Goal: Task Accomplishment & Management: Use online tool/utility

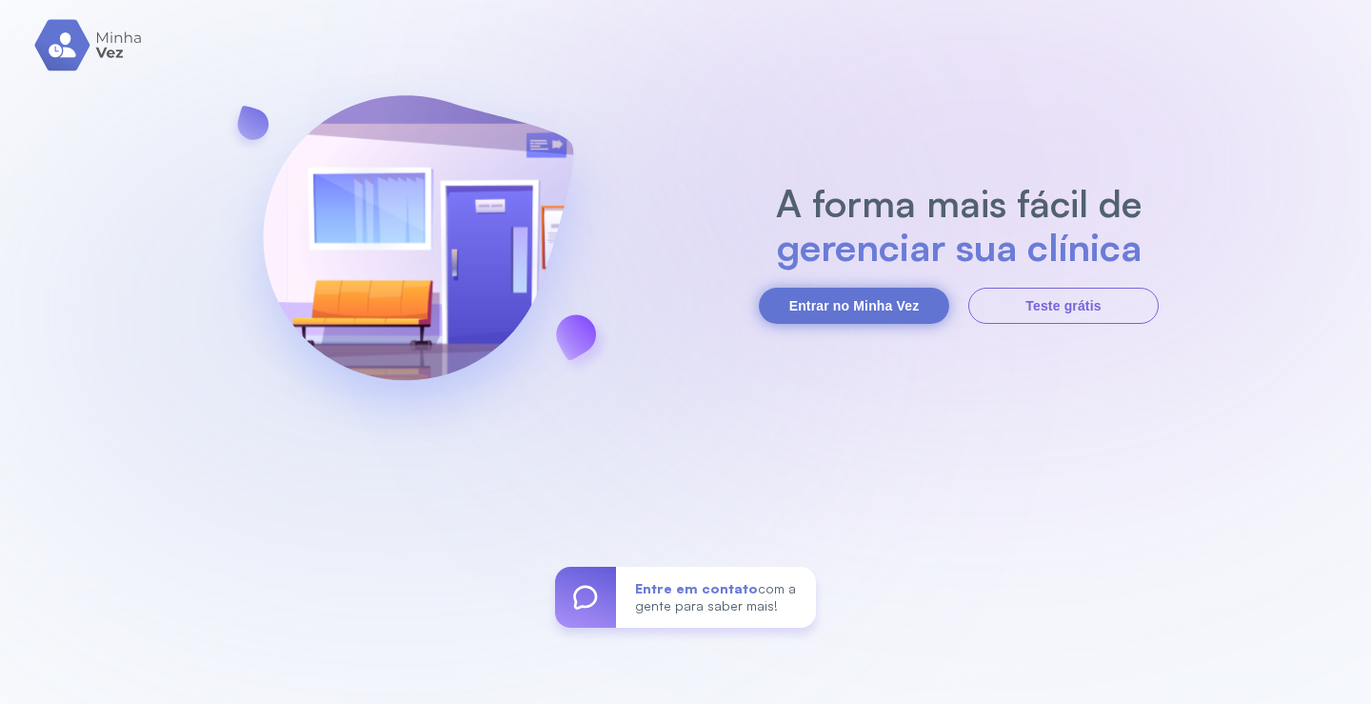
click at [809, 300] on button "Entrar no Minha Vez" at bounding box center [854, 306] width 190 height 36
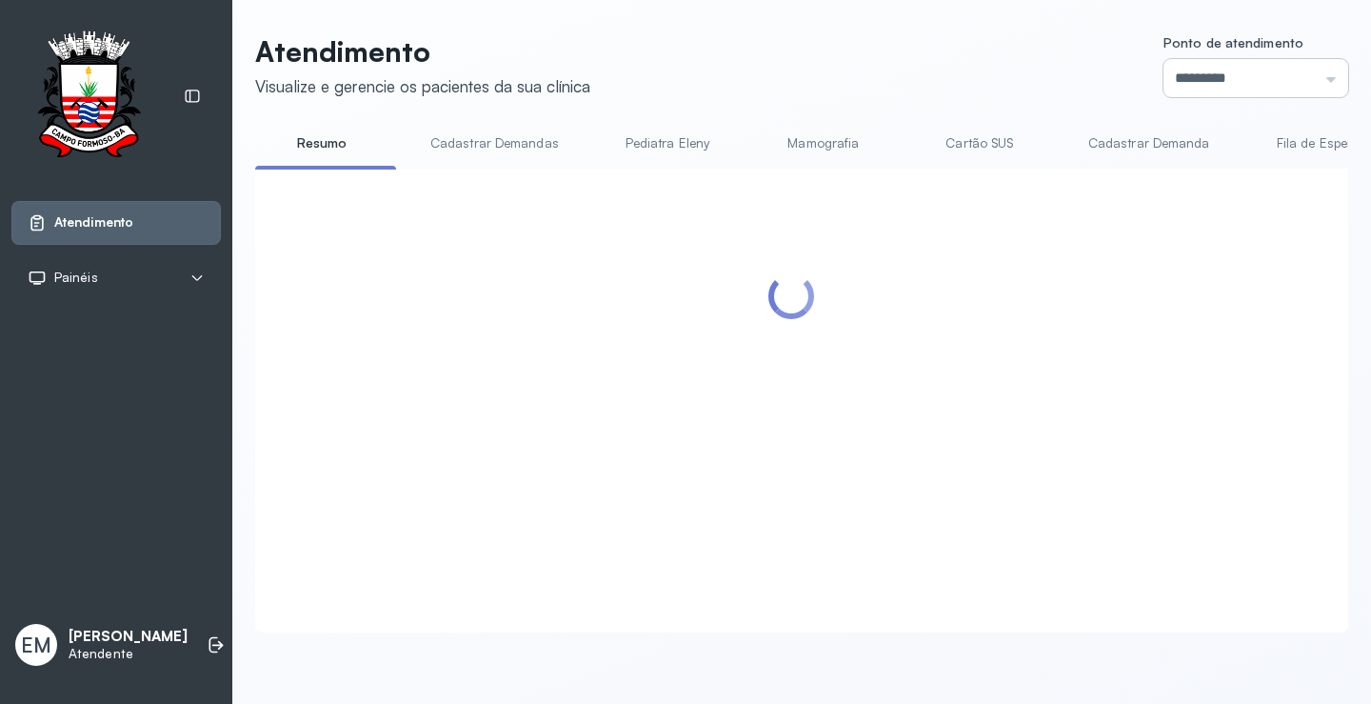
click at [1231, 67] on input "*********" at bounding box center [1256, 78] width 185 height 38
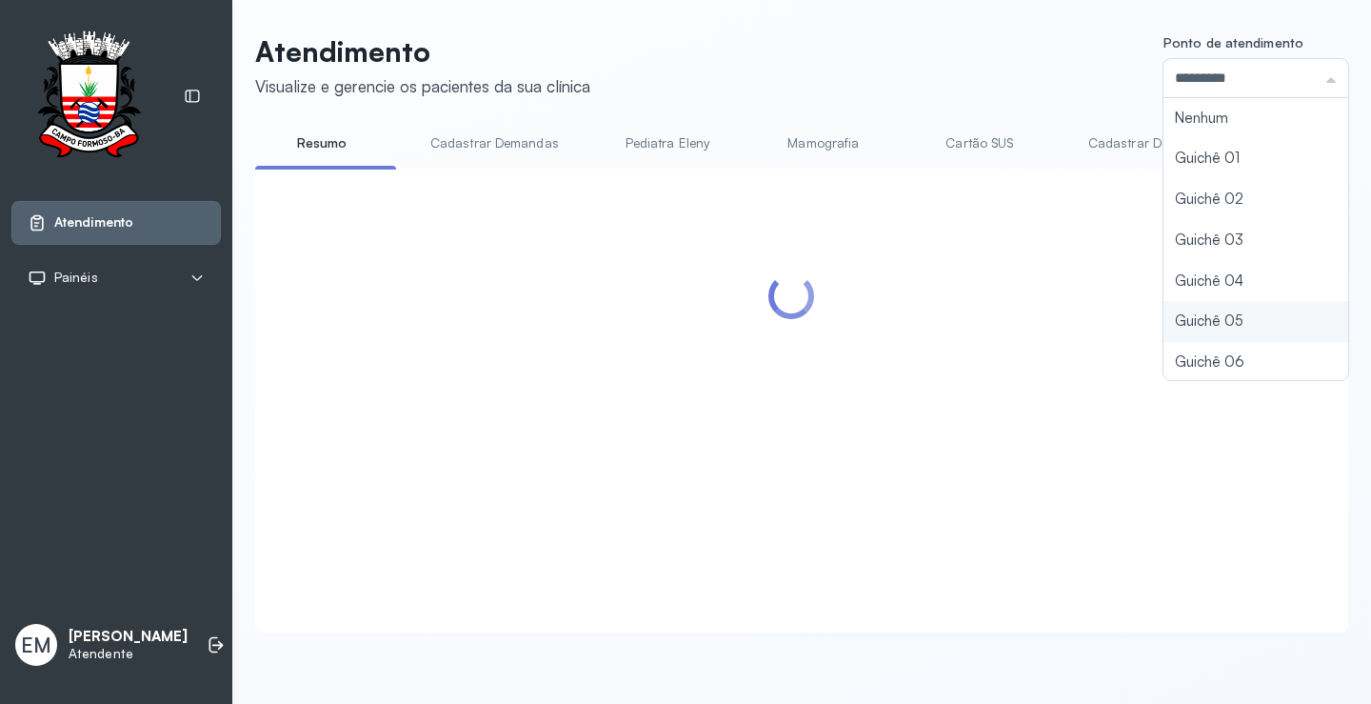
scroll to position [84, 0]
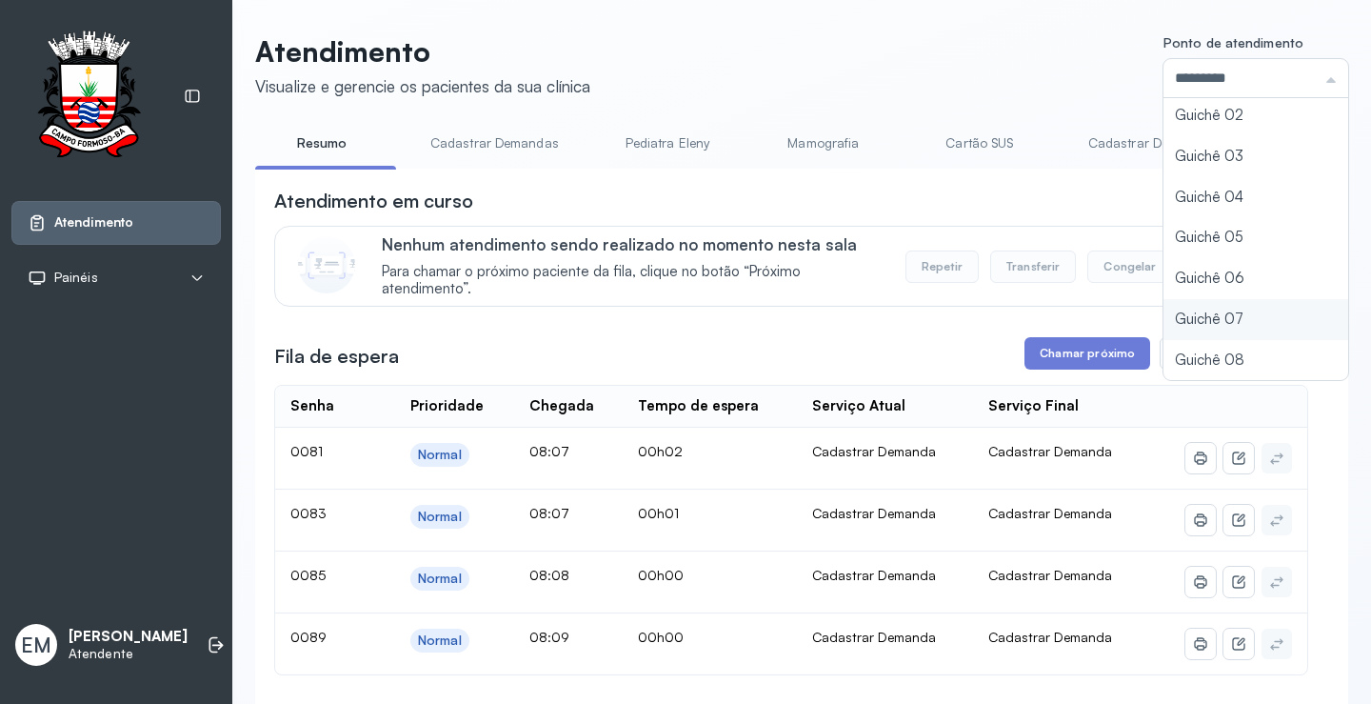
type input "*********"
click at [1170, 311] on div "Atendimento Visualize e gerencie os pacientes da sua clínica Ponto de atendimen…" at bounding box center [801, 638] width 1093 height 1209
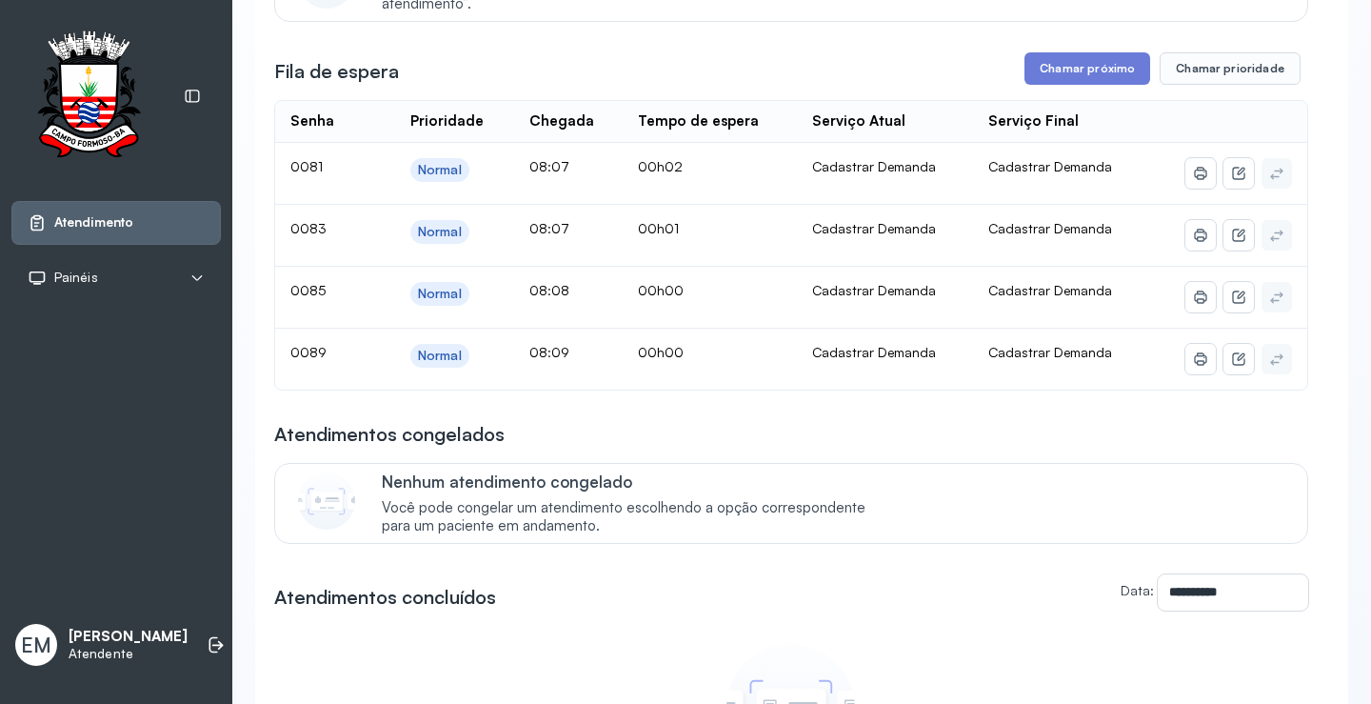
scroll to position [286, 0]
click at [1092, 81] on button "Chamar próximo" at bounding box center [1088, 67] width 126 height 32
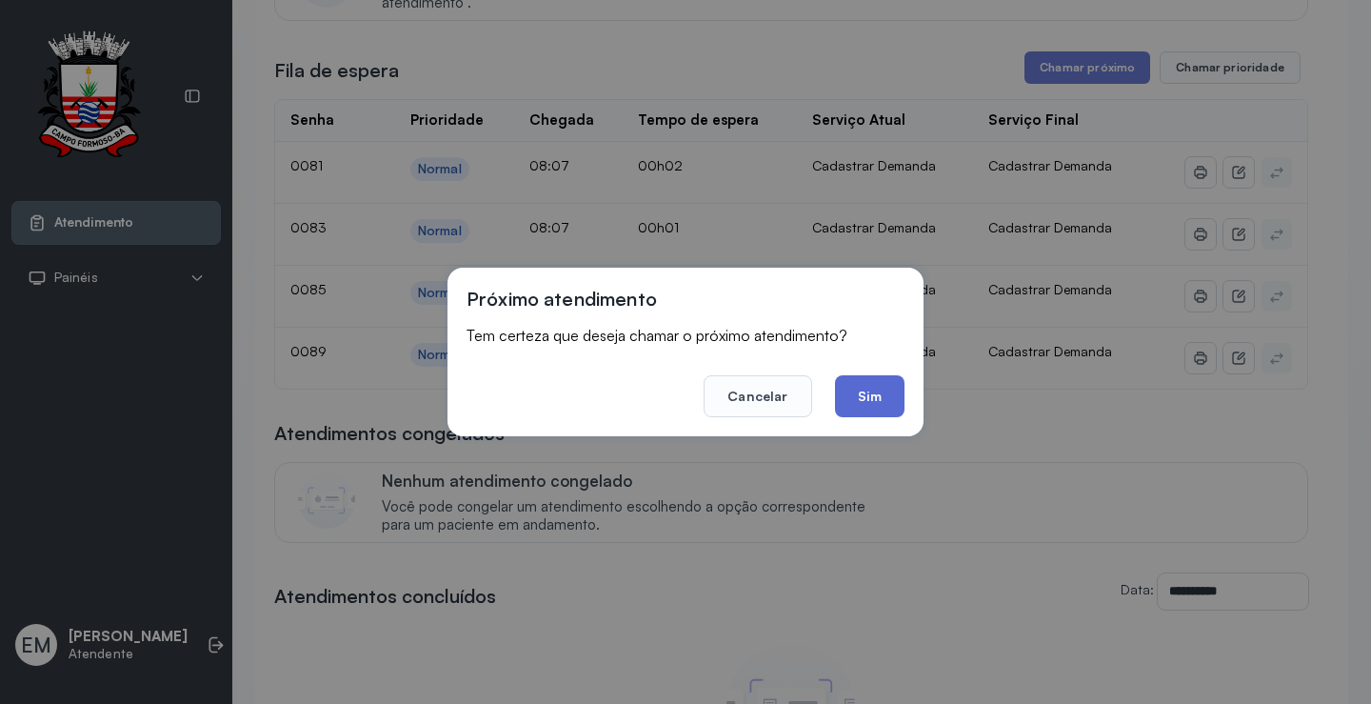
click at [847, 405] on button "Sim" at bounding box center [870, 396] width 70 height 42
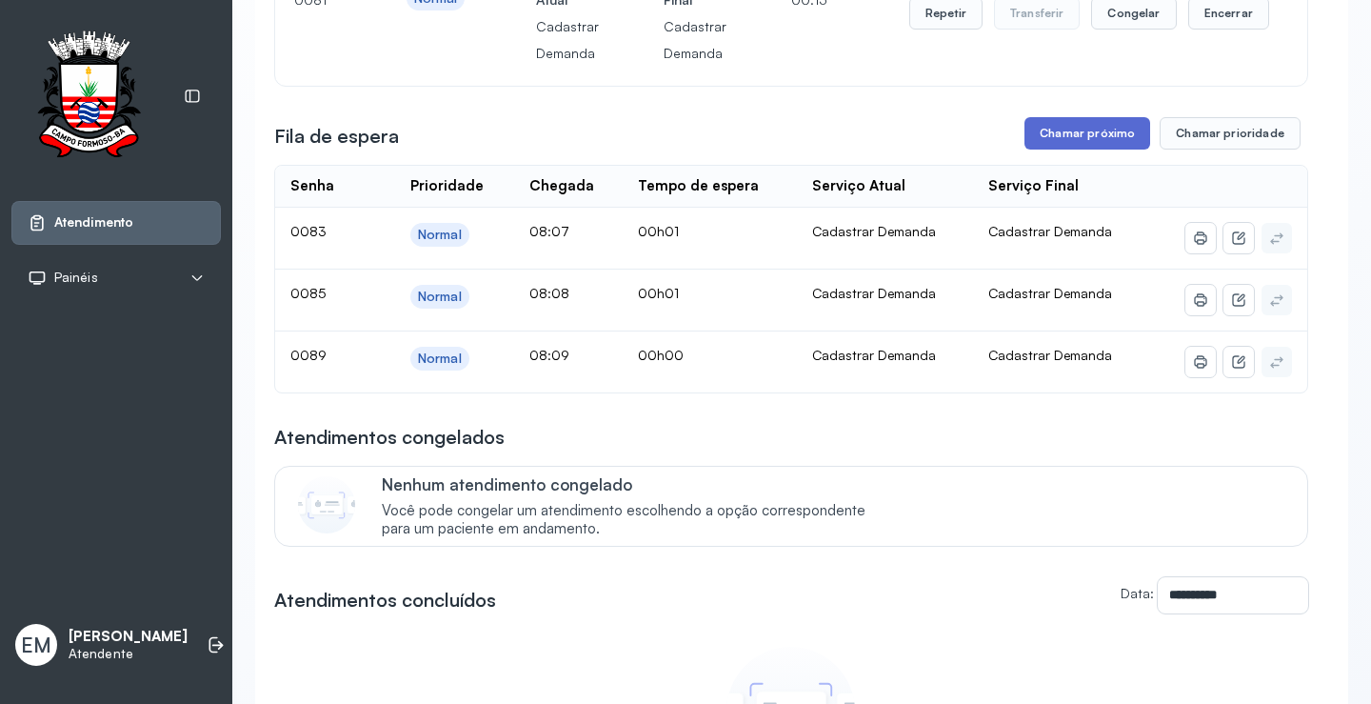
click at [1049, 125] on button "Chamar próximo" at bounding box center [1088, 133] width 126 height 32
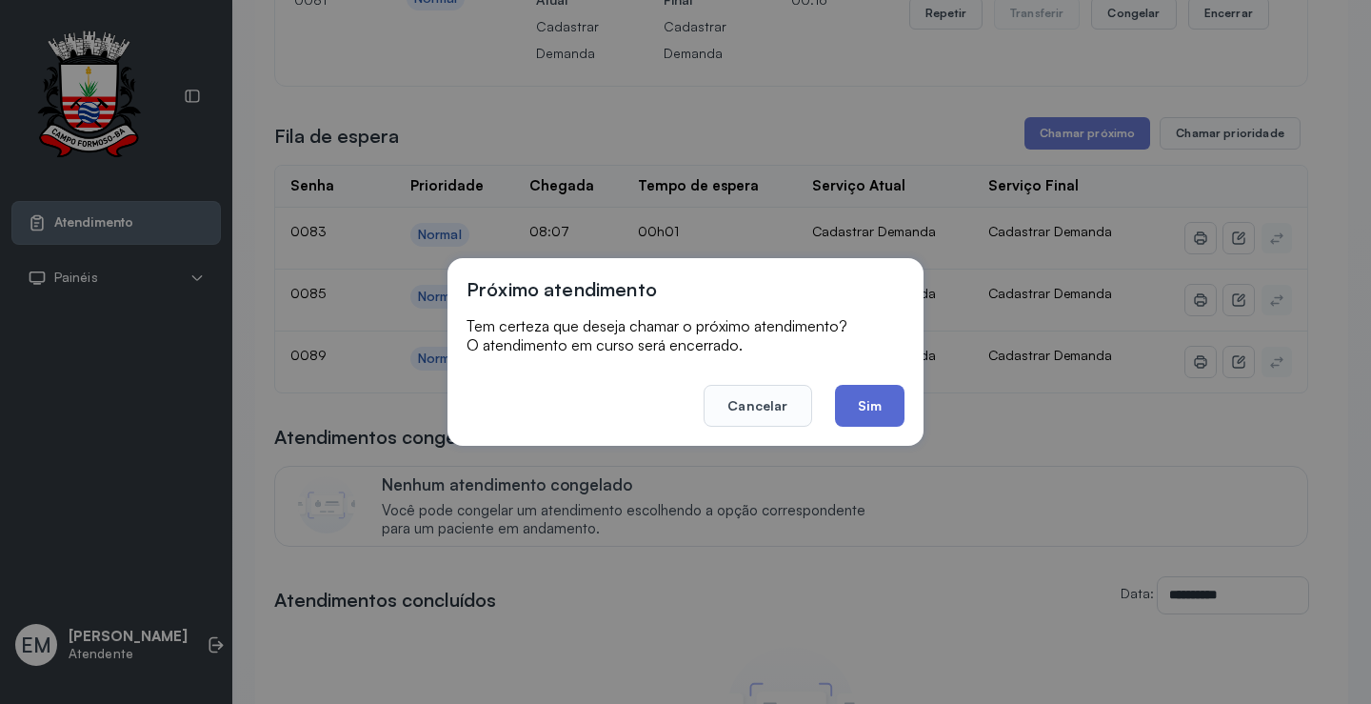
click at [878, 403] on button "Sim" at bounding box center [870, 406] width 70 height 42
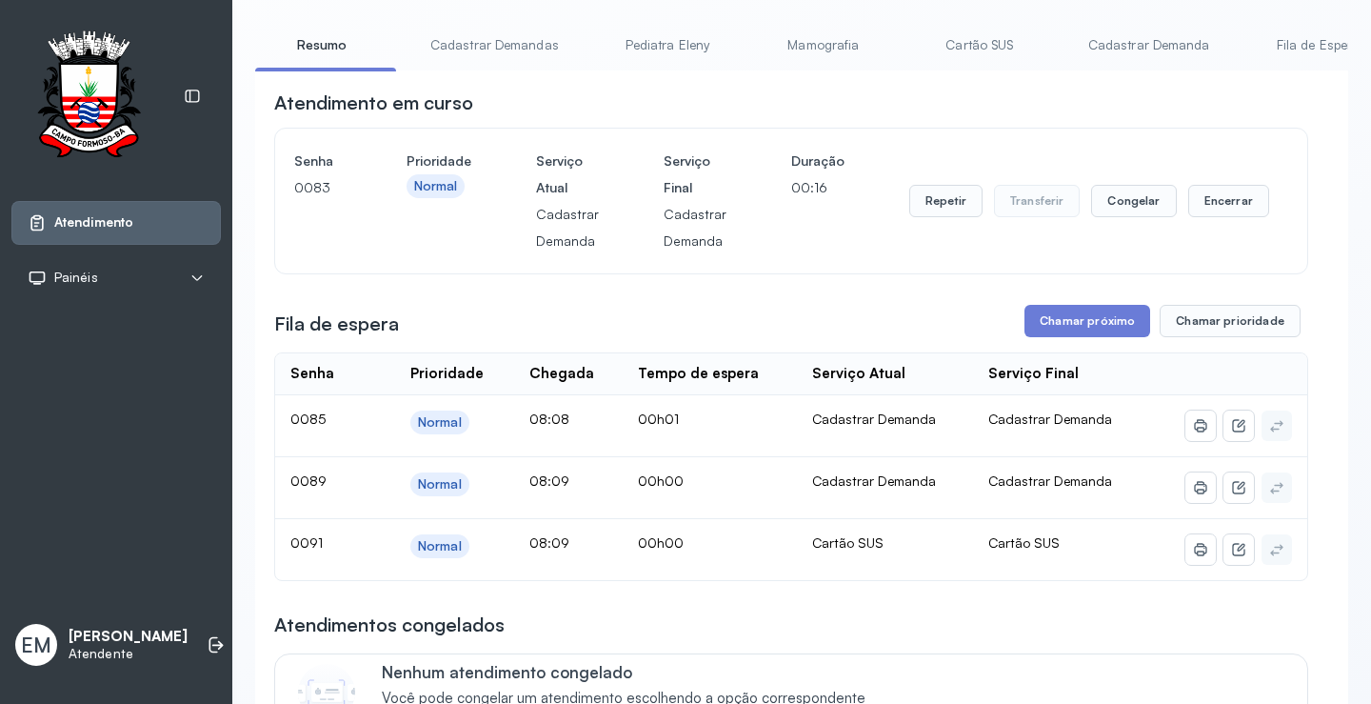
scroll to position [95, 0]
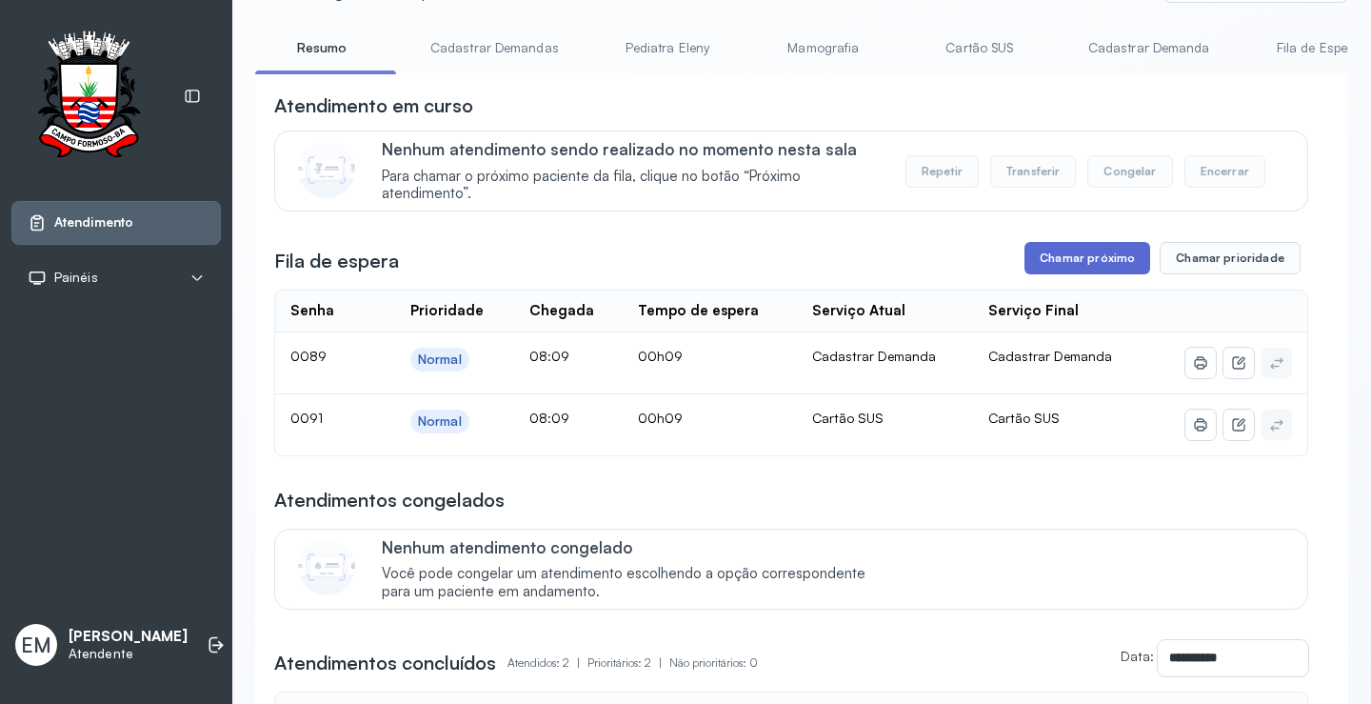
click at [1080, 260] on button "Chamar próximo" at bounding box center [1088, 258] width 126 height 32
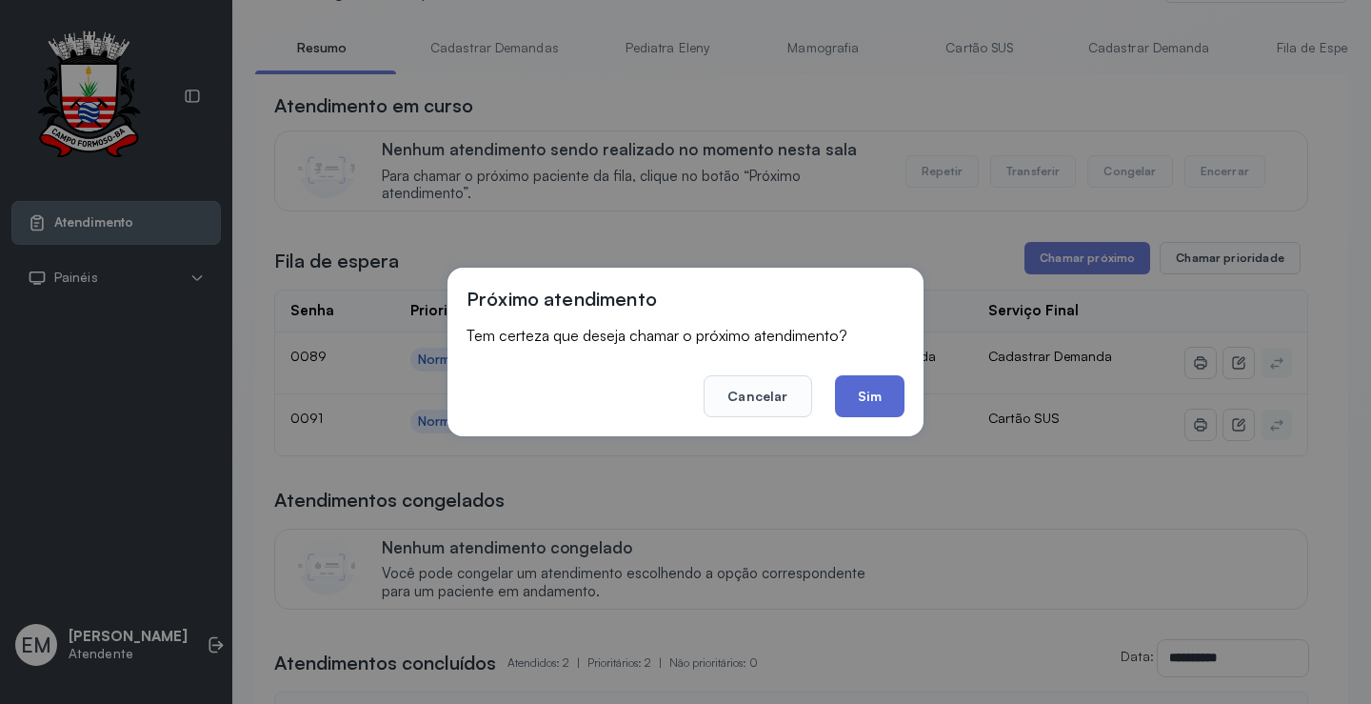
click at [881, 396] on button "Sim" at bounding box center [870, 396] width 70 height 42
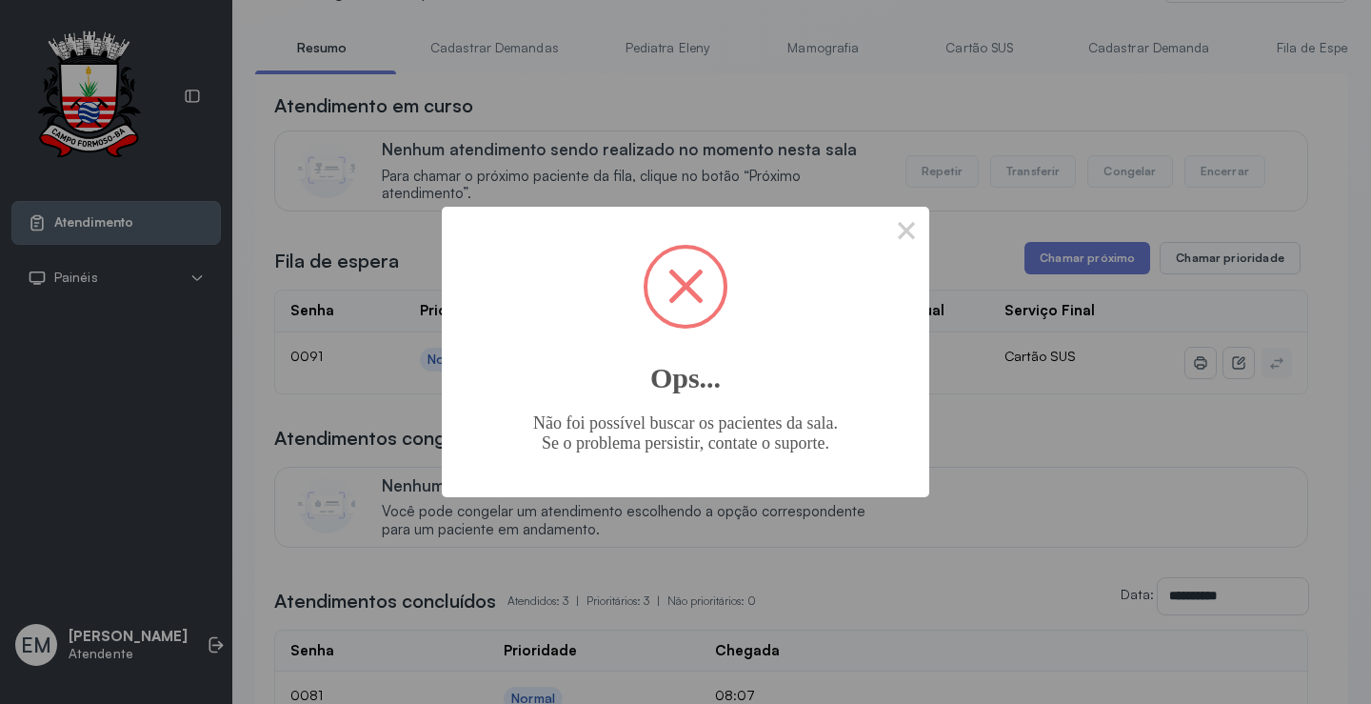
click at [883, 222] on div "× Ops... Não foi possível buscar os pacientes da sala. Se o problema persistir,…" at bounding box center [686, 352] width 488 height 290
click at [905, 229] on button "×" at bounding box center [907, 230] width 46 height 46
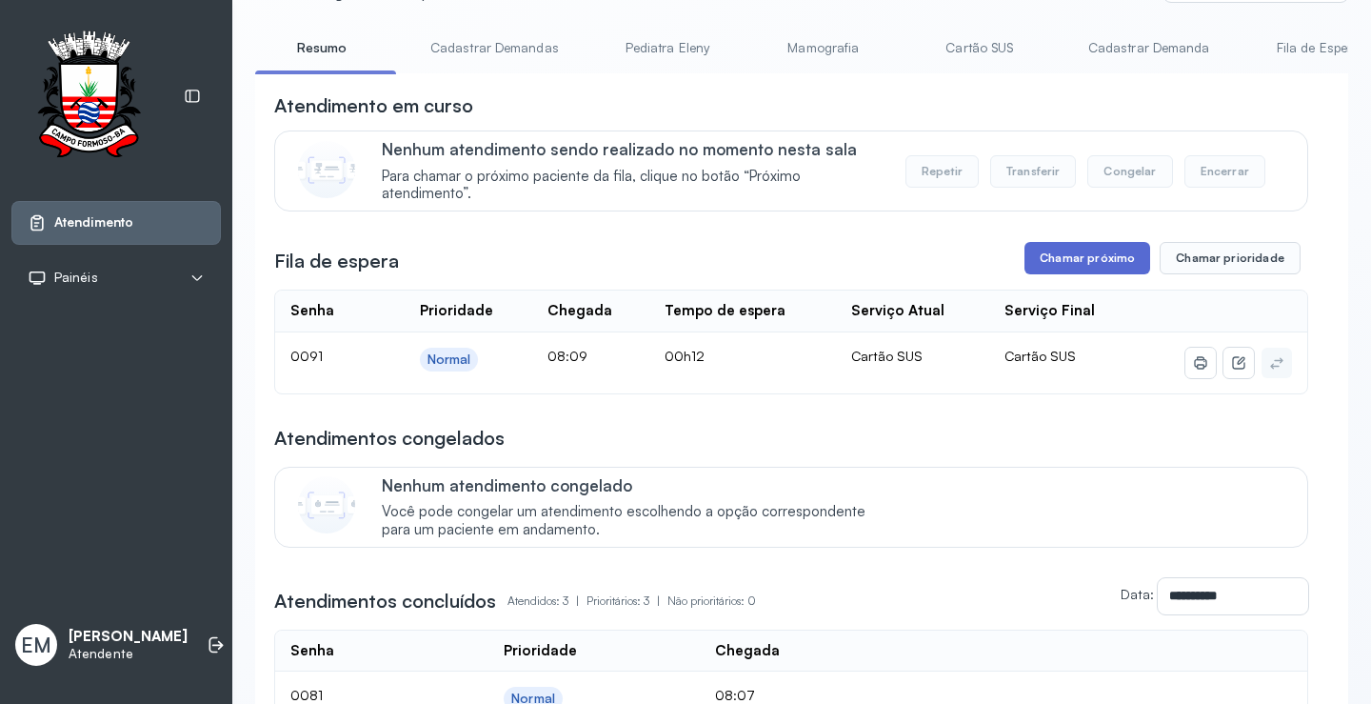
click at [1033, 260] on button "Chamar próximo" at bounding box center [1088, 258] width 126 height 32
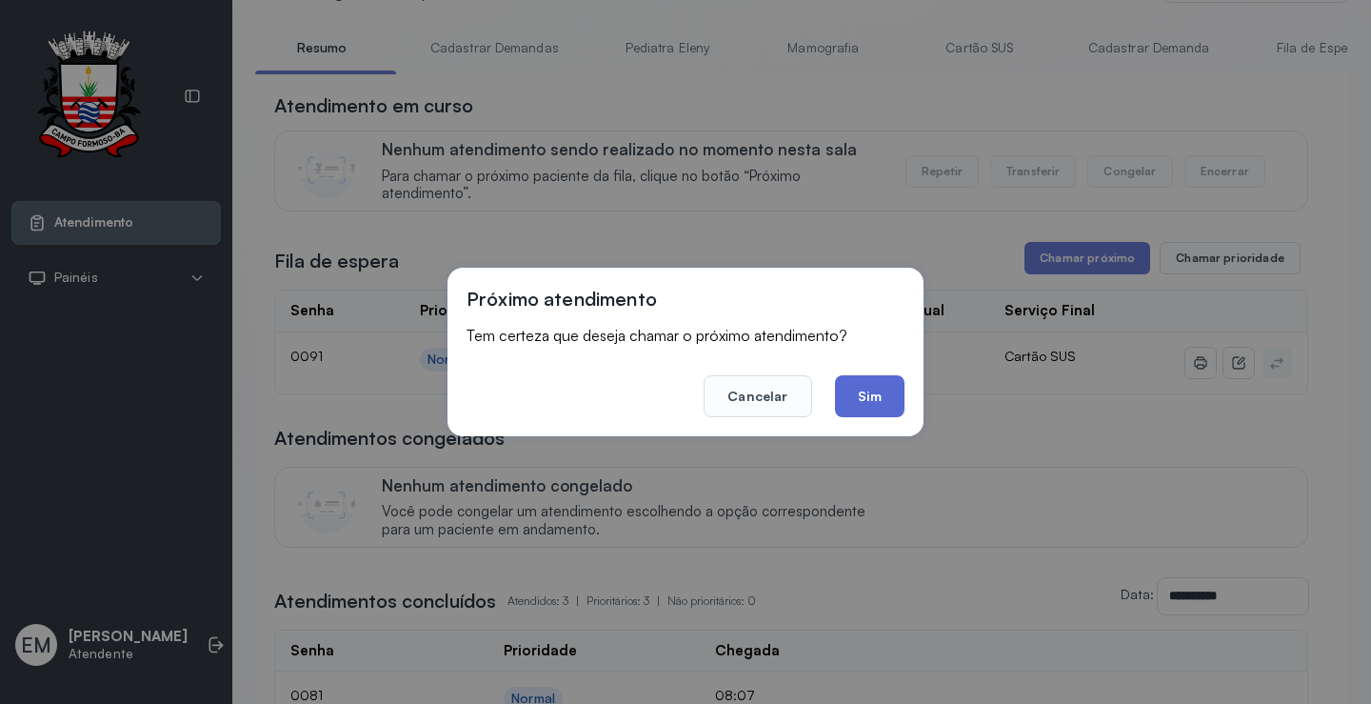
click at [860, 380] on button "Sim" at bounding box center [870, 396] width 70 height 42
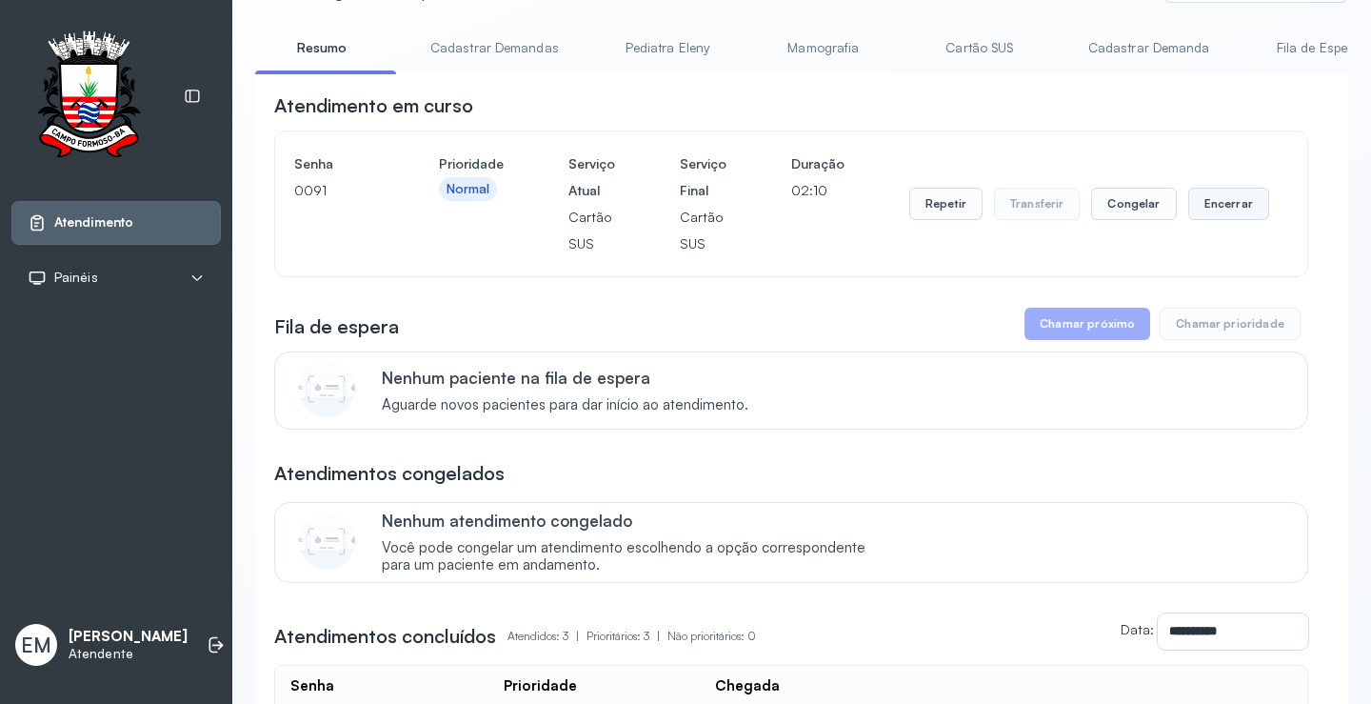
click at [1191, 208] on button "Encerrar" at bounding box center [1229, 204] width 81 height 32
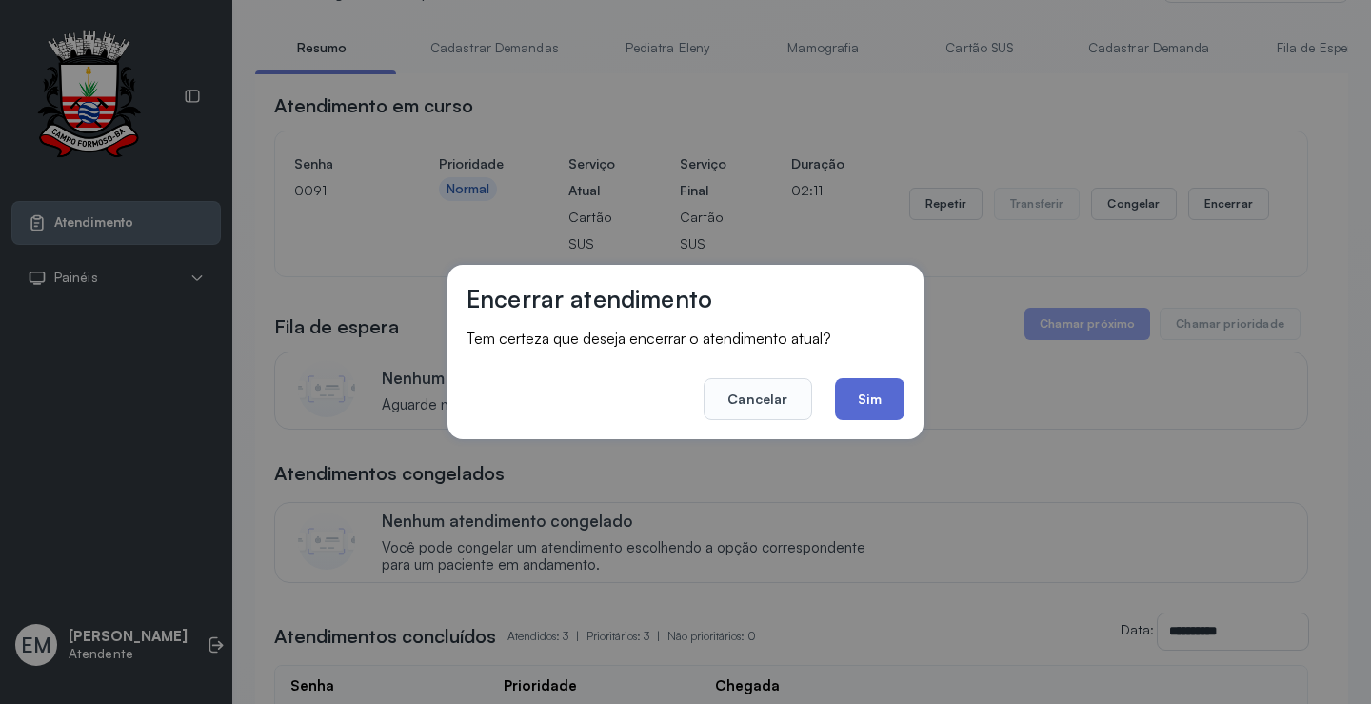
click at [894, 396] on button "Sim" at bounding box center [870, 399] width 70 height 42
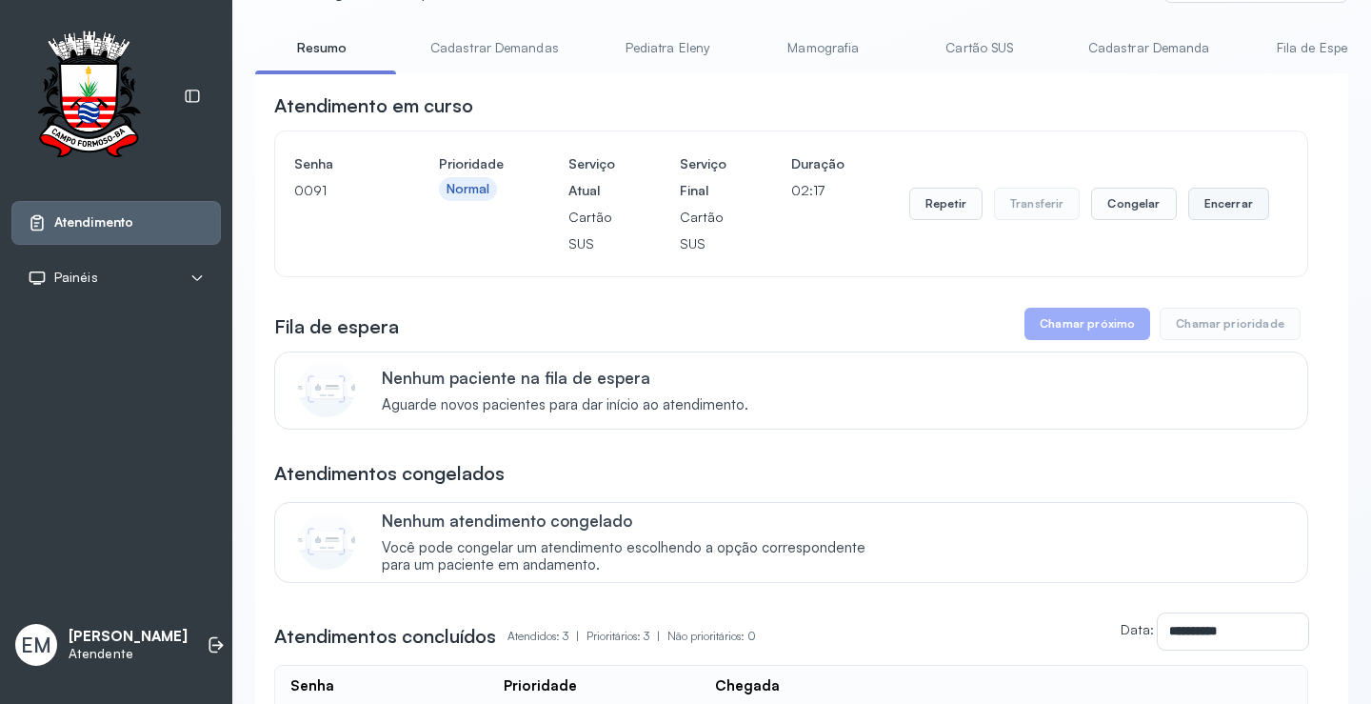
click at [1204, 213] on button "Encerrar" at bounding box center [1229, 204] width 81 height 32
click at [1189, 188] on button "Encerrar" at bounding box center [1229, 204] width 81 height 32
click at [1205, 204] on button "Encerrar" at bounding box center [1229, 204] width 81 height 32
click at [1227, 204] on button "Encerrar" at bounding box center [1229, 204] width 81 height 32
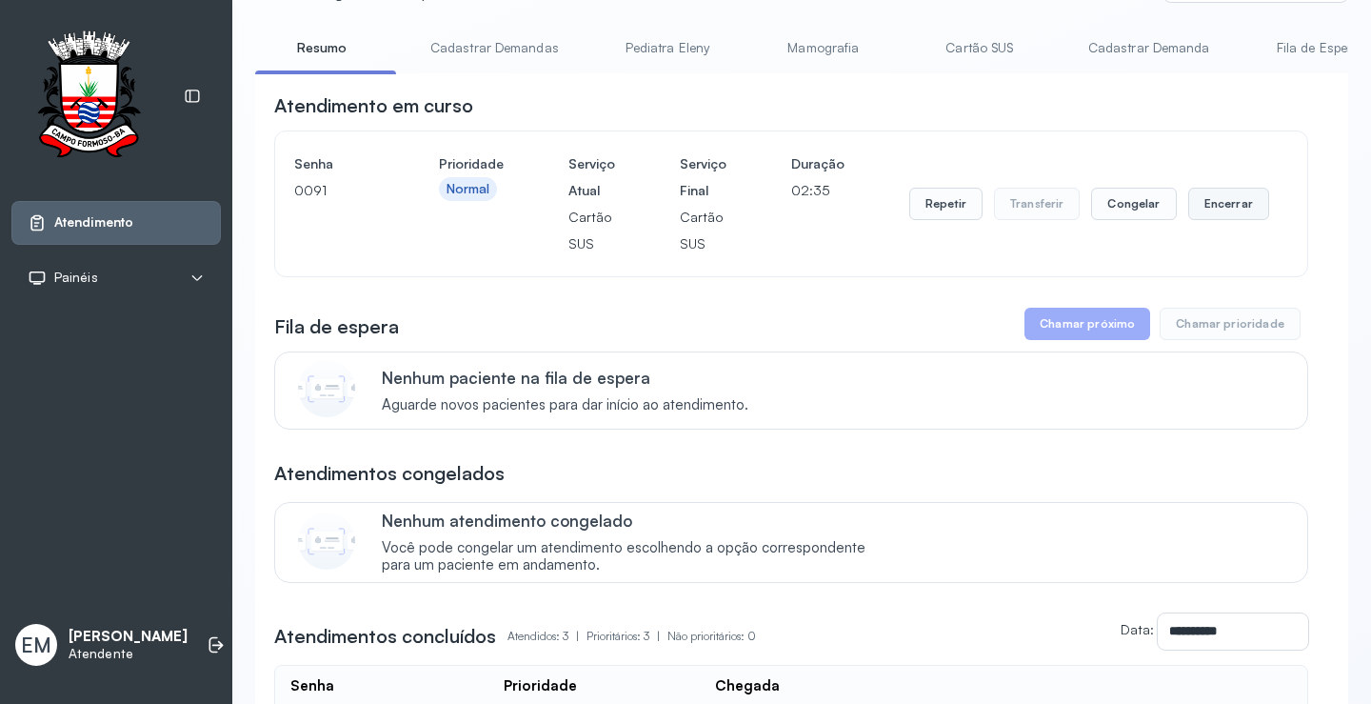
click at [1227, 204] on button "Encerrar" at bounding box center [1229, 204] width 81 height 32
click at [1221, 208] on button "Encerrar" at bounding box center [1229, 204] width 81 height 32
click at [1189, 210] on button "Encerrar" at bounding box center [1229, 204] width 81 height 32
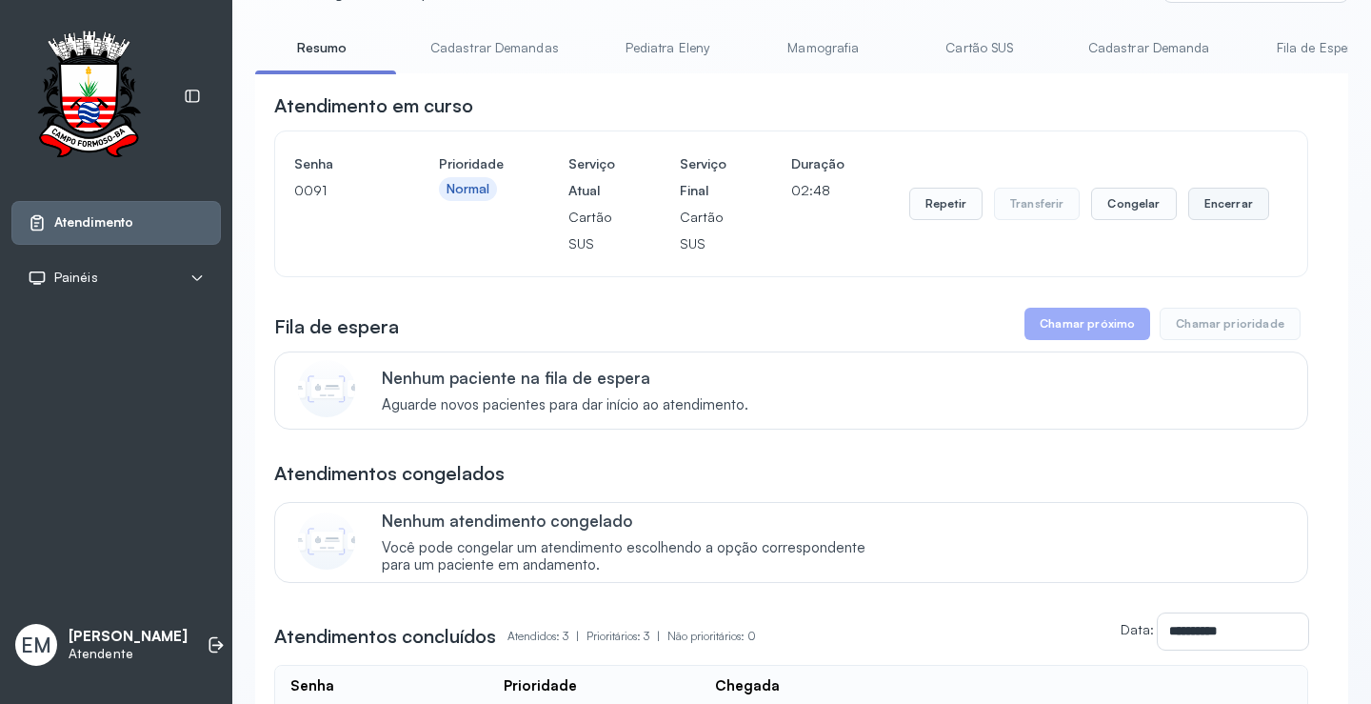
click at [1210, 208] on button "Encerrar" at bounding box center [1229, 204] width 81 height 32
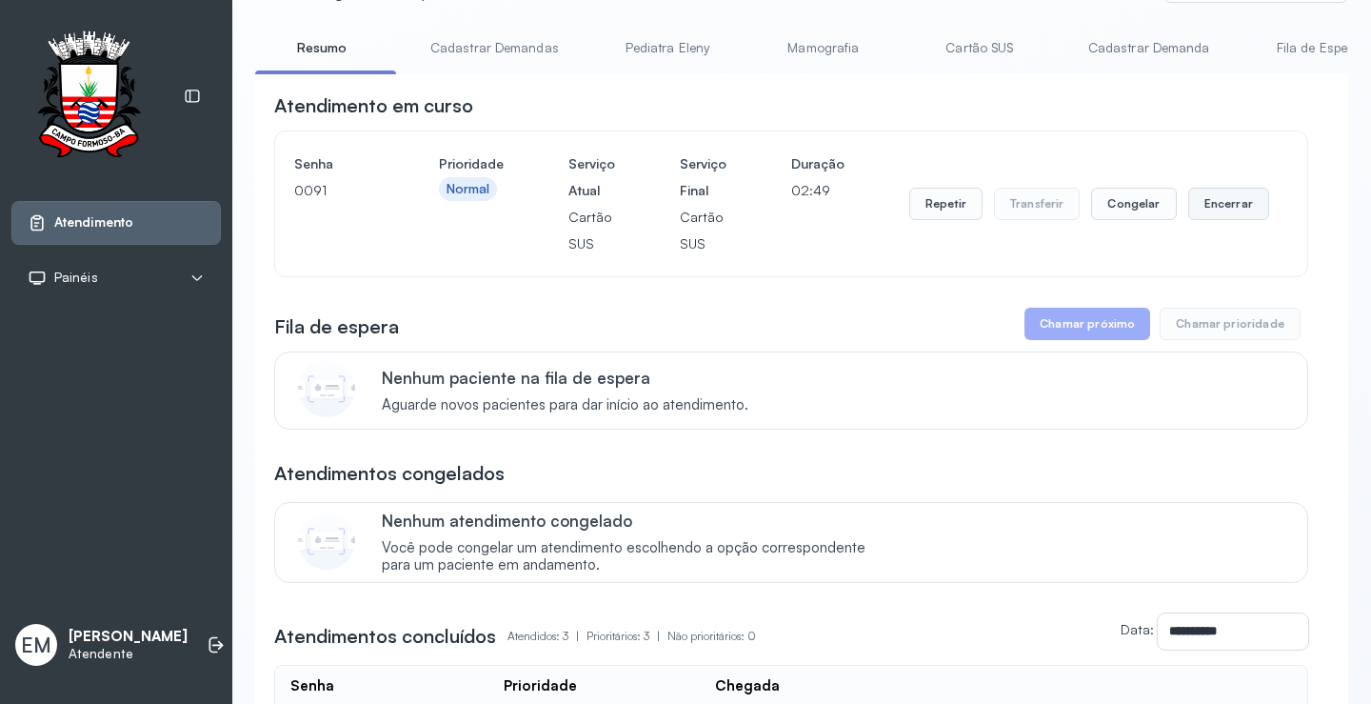
click at [1210, 208] on button "Encerrar" at bounding box center [1229, 204] width 81 height 32
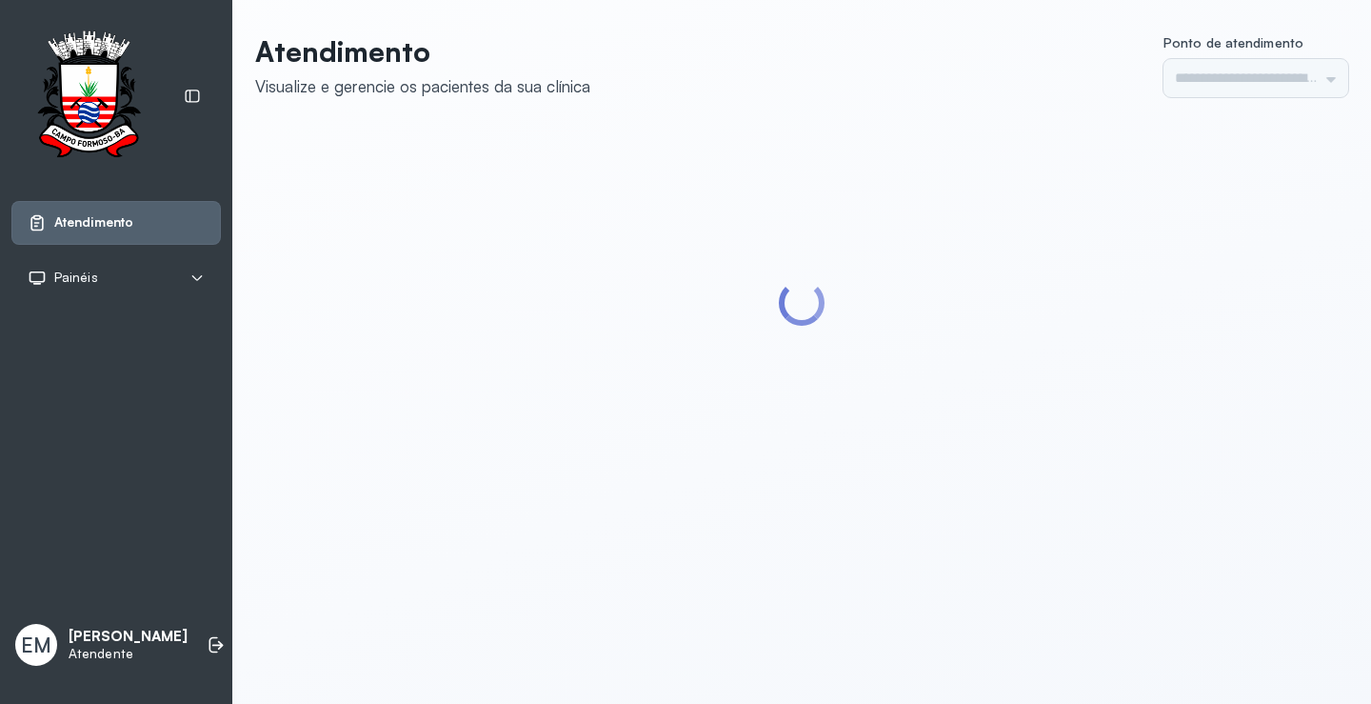
type input "*********"
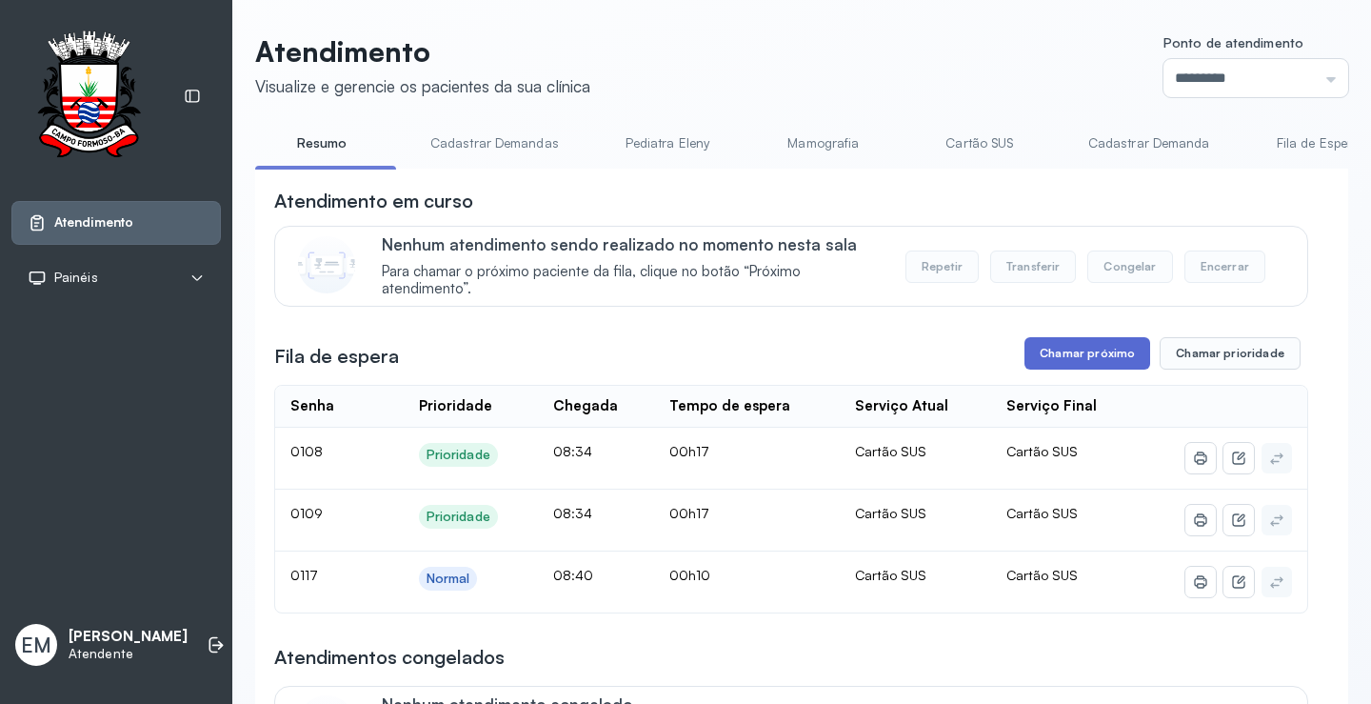
click at [1114, 344] on button "Chamar próximo" at bounding box center [1088, 353] width 126 height 32
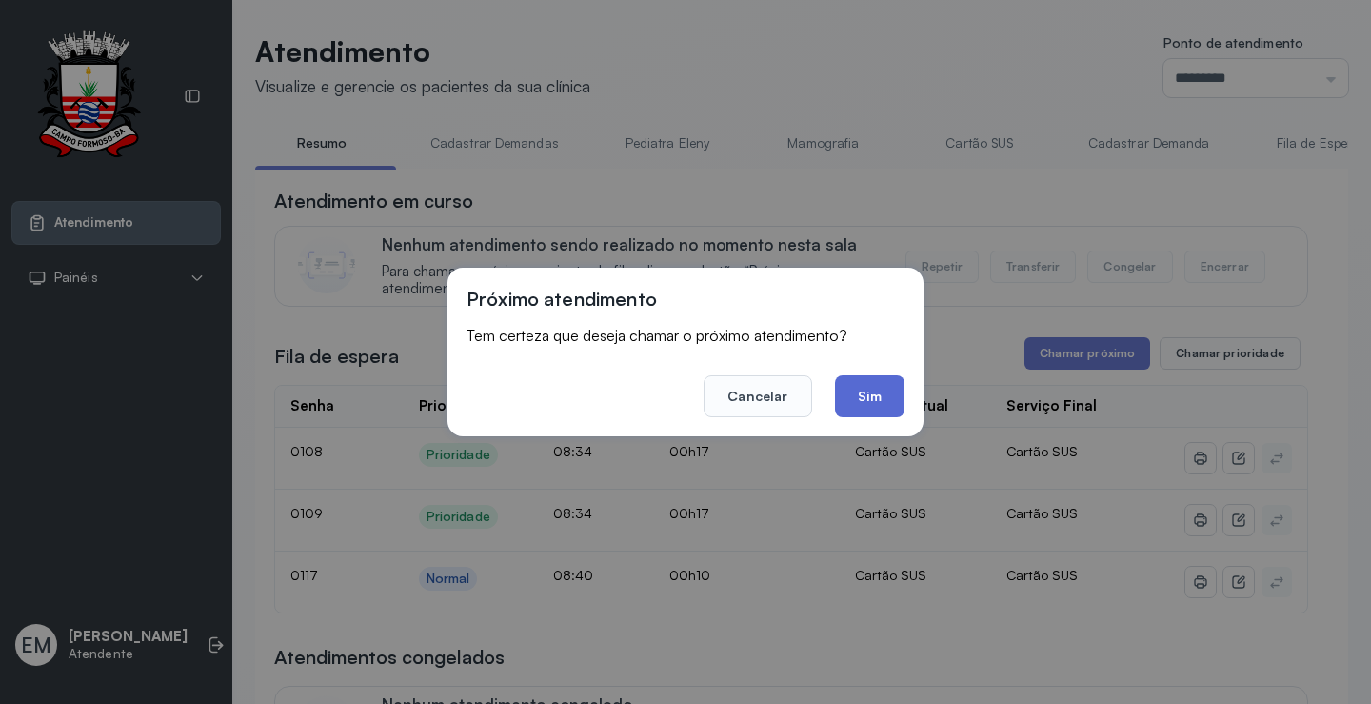
click at [859, 385] on button "Sim" at bounding box center [870, 396] width 70 height 42
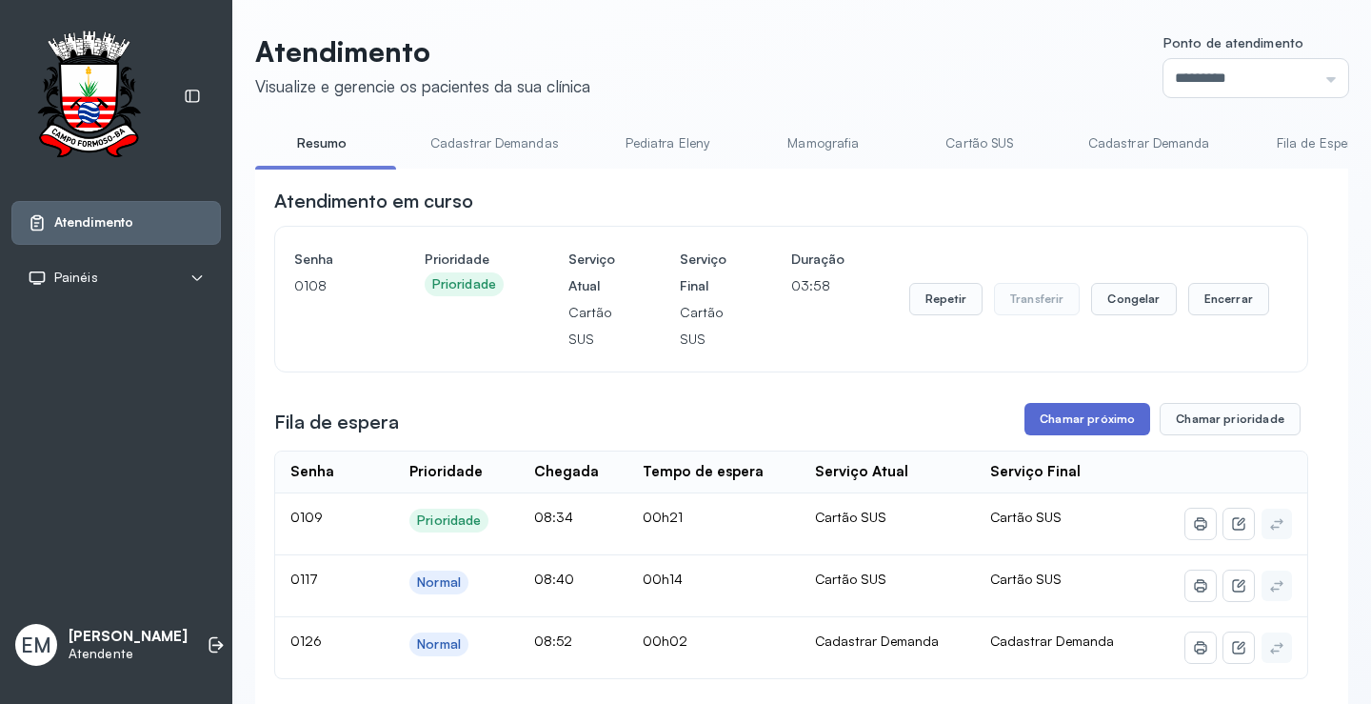
click at [1096, 421] on button "Chamar próximo" at bounding box center [1088, 419] width 126 height 32
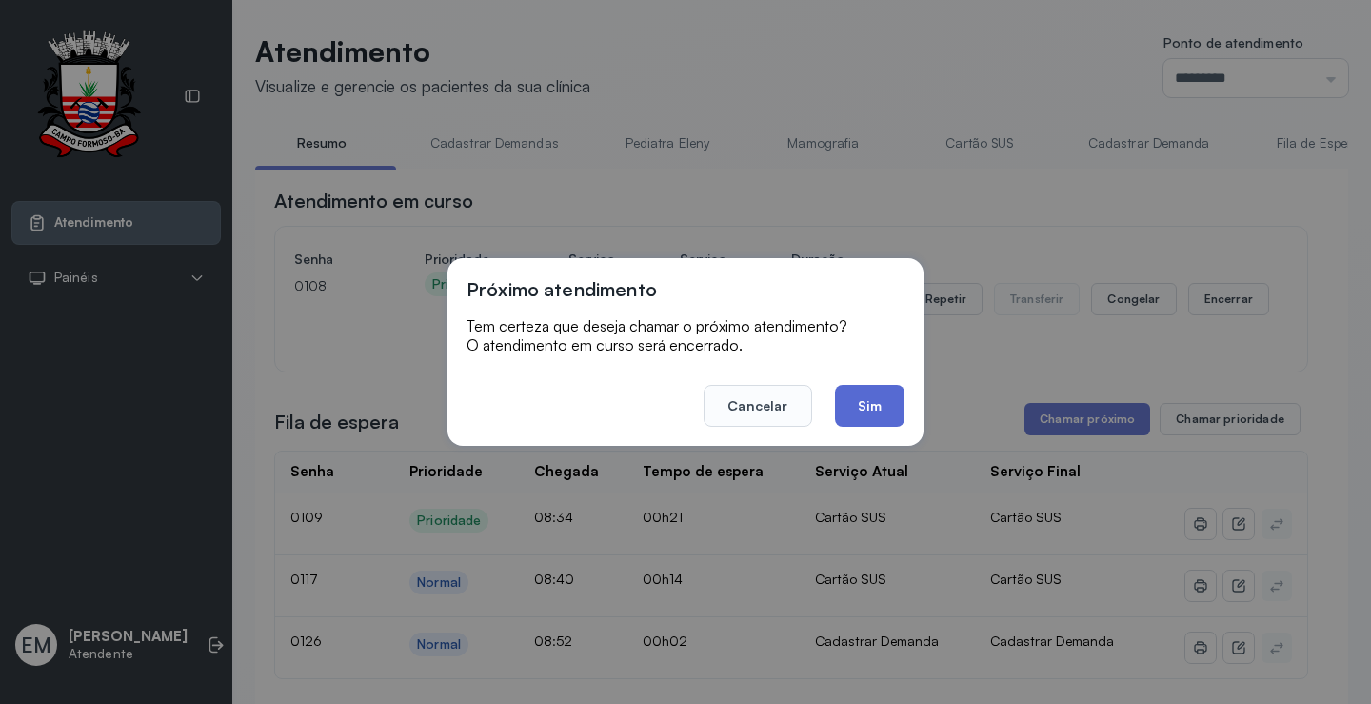
click at [890, 410] on button "Sim" at bounding box center [870, 406] width 70 height 42
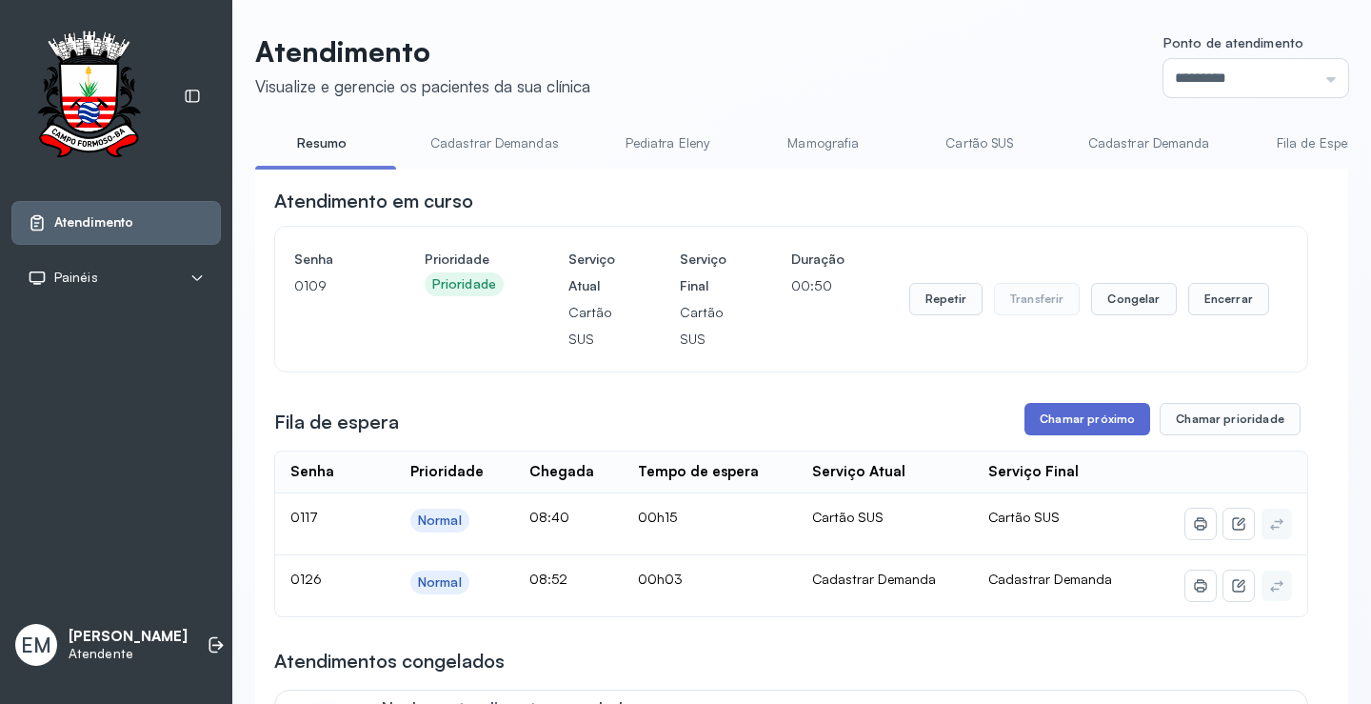
click at [1072, 426] on button "Chamar próximo" at bounding box center [1088, 419] width 126 height 32
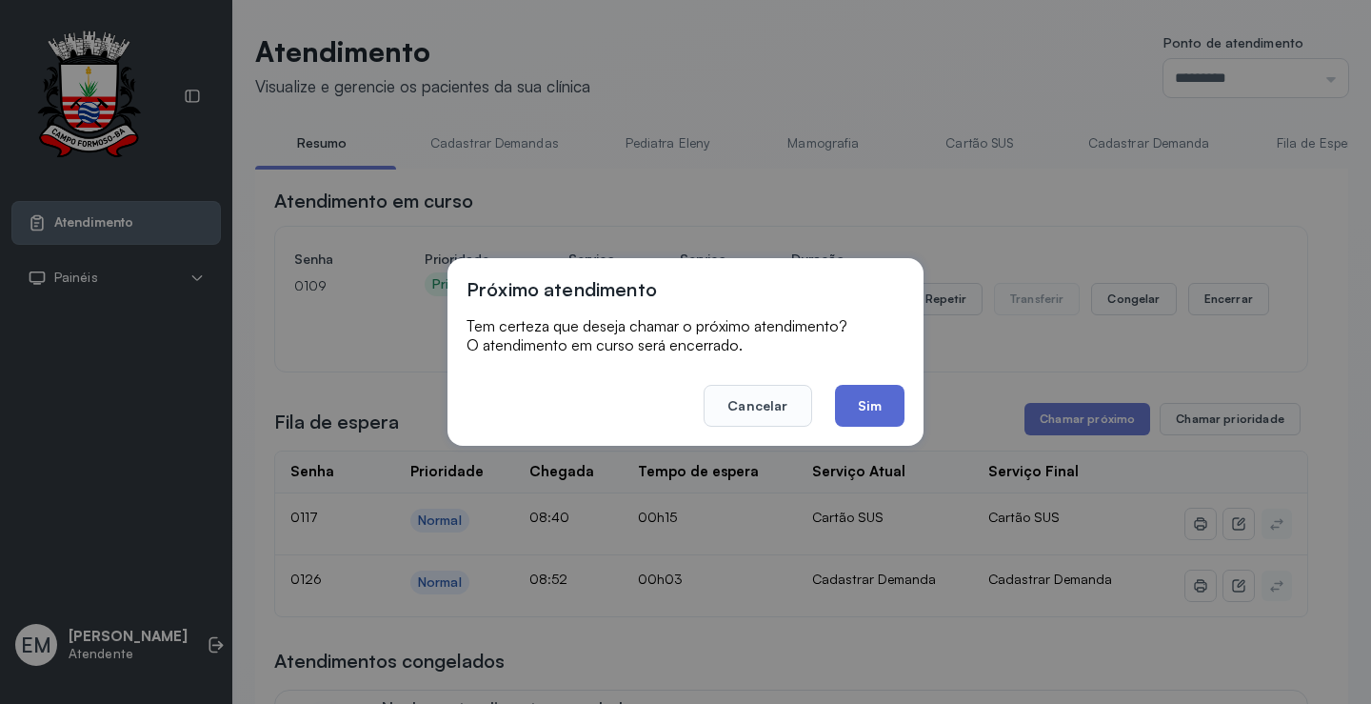
click at [879, 406] on button "Sim" at bounding box center [870, 406] width 70 height 42
